Goal: Information Seeking & Learning: Learn about a topic

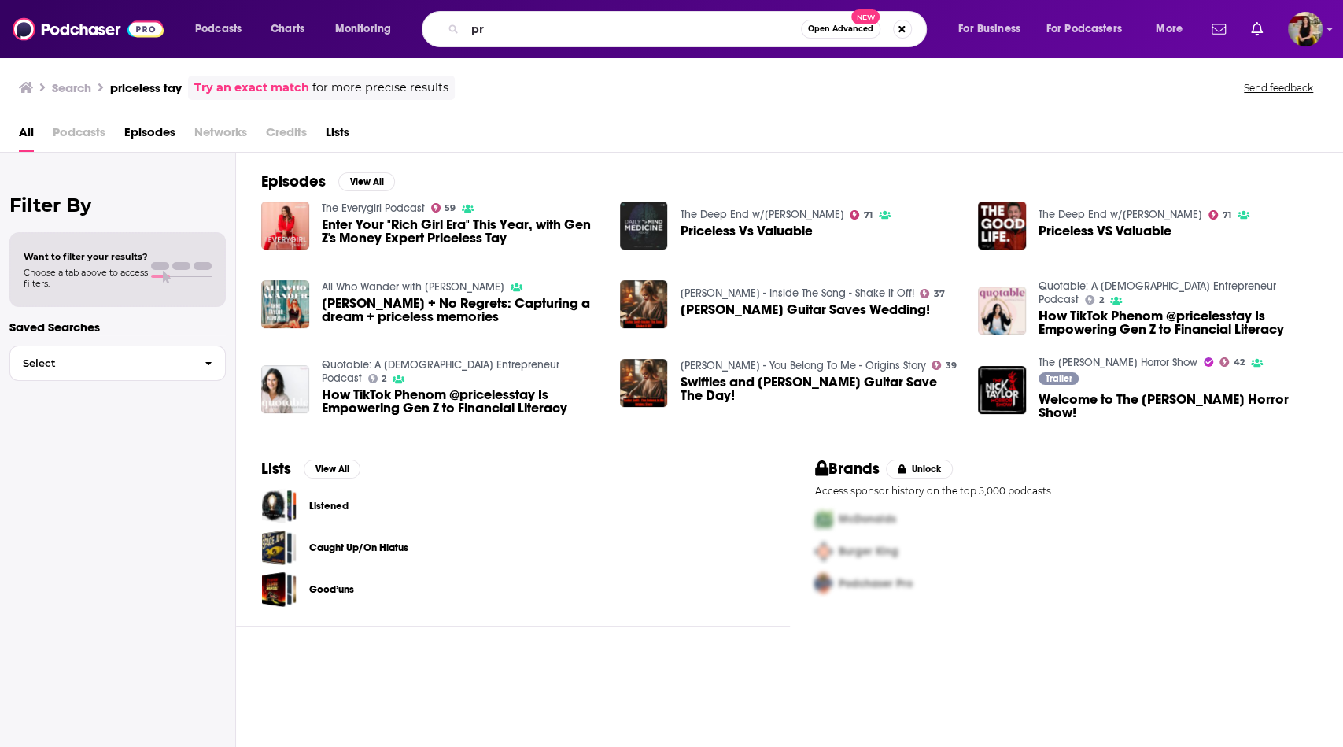
type input "p"
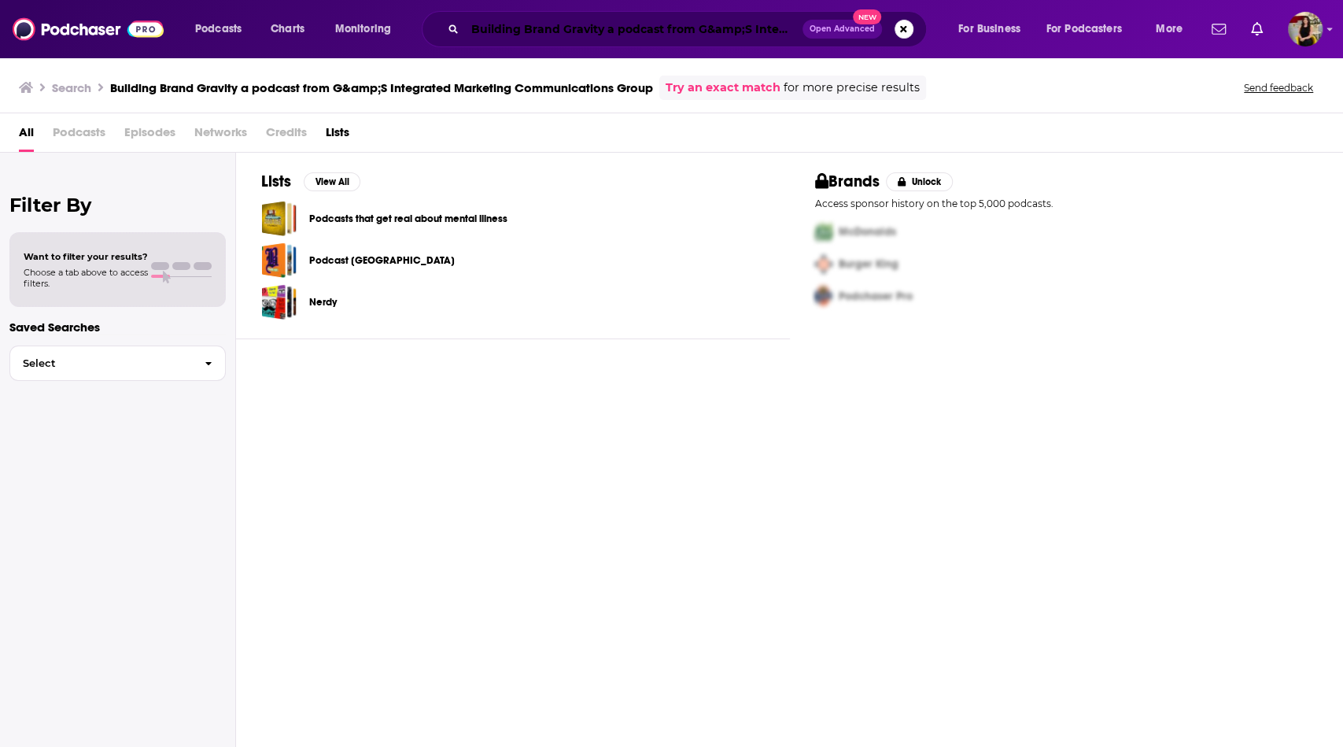
click at [586, 35] on input "Building Brand Gravity a podcast from G&amp;S Integrated Marketing Communicatio…" at bounding box center [634, 29] width 338 height 25
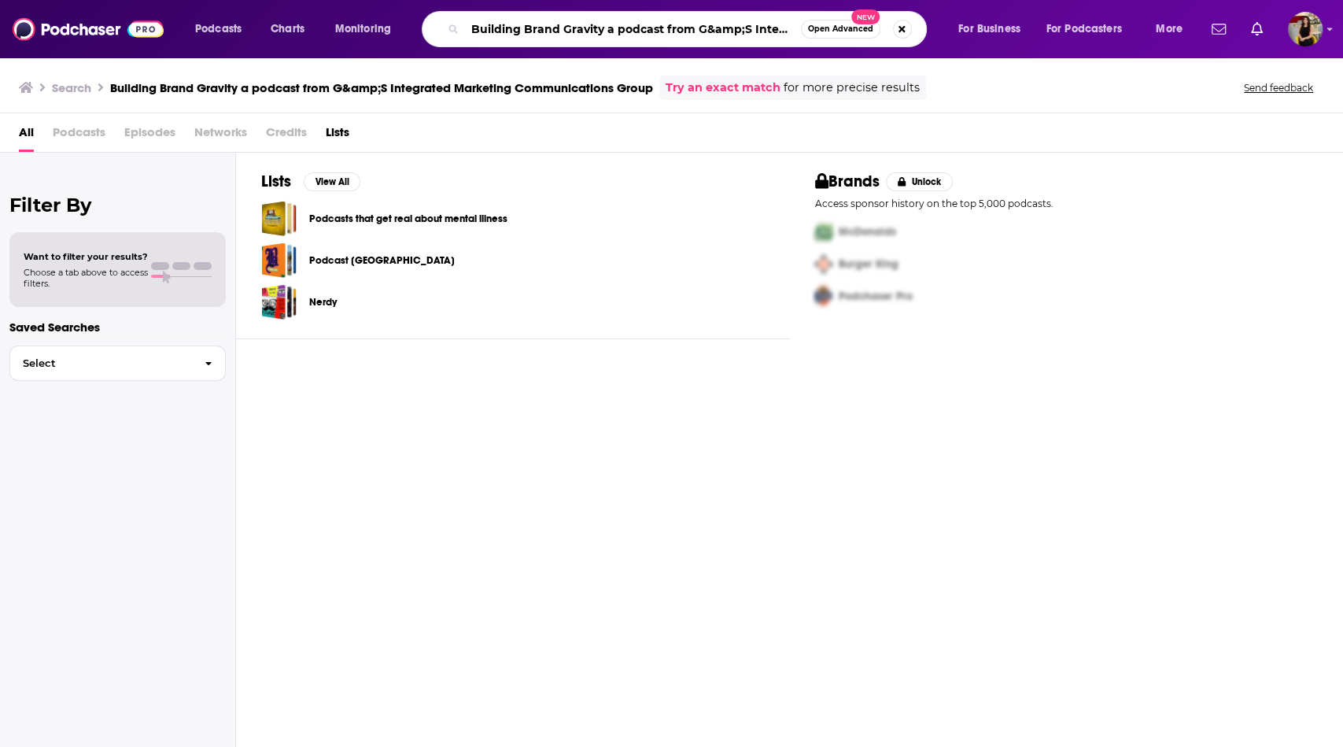
scroll to position [0, 223]
drag, startPoint x: 607, startPoint y: 27, endPoint x: 920, endPoint y: 53, distance: 314.3
click at [920, 53] on div "Podcasts Charts Monitoring Building Brand Gravity a podcast from G&amp;S Integr…" at bounding box center [671, 29] width 1343 height 58
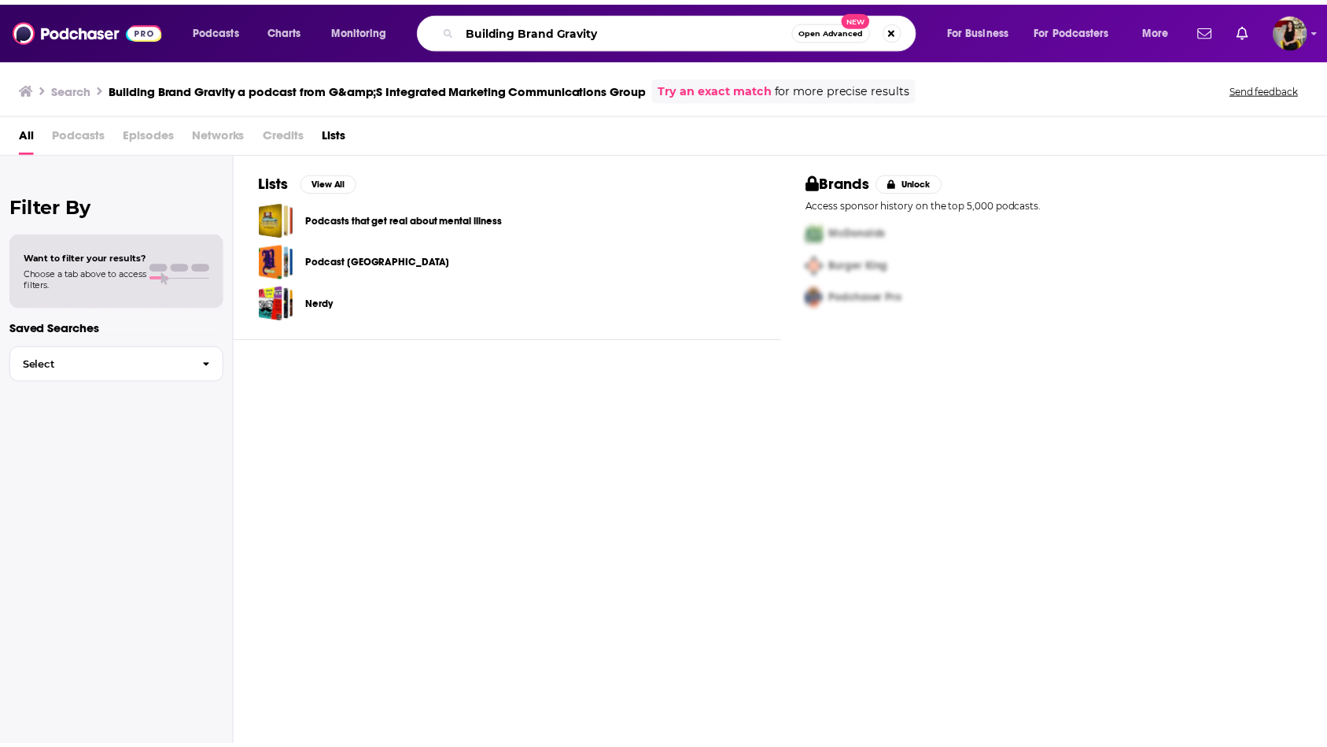
scroll to position [0, 0]
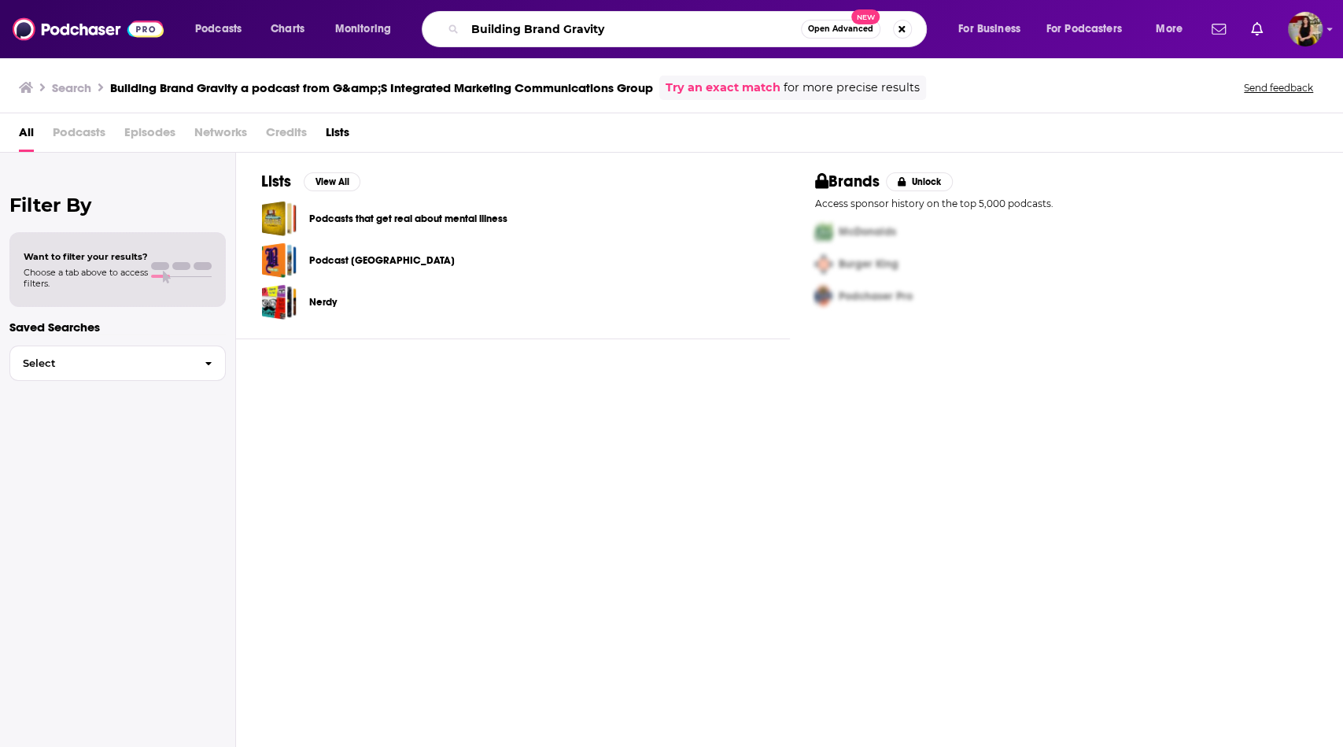
type input "Building Brand Gravity"
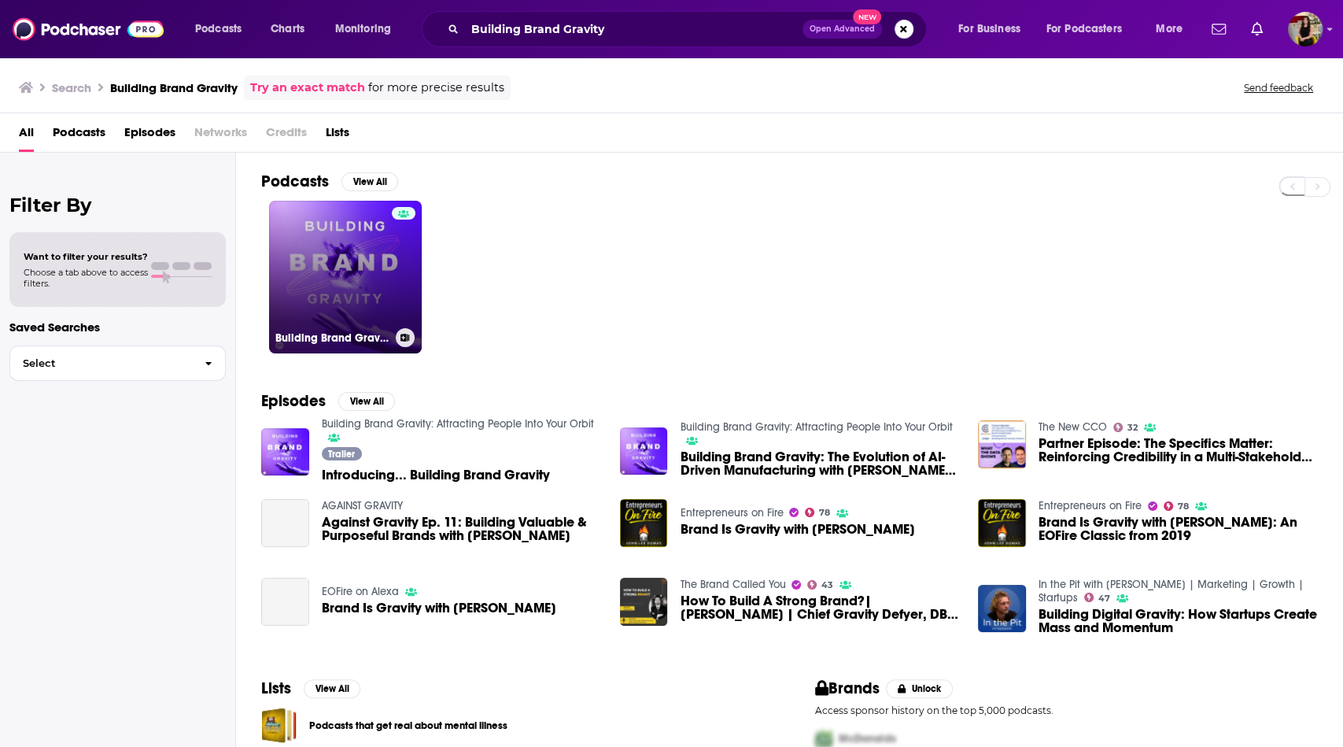
click at [356, 290] on link "Building Brand Gravity: Attracting People Into Your Orbit" at bounding box center [345, 277] width 153 height 153
